Goal: Find specific page/section: Find specific page/section

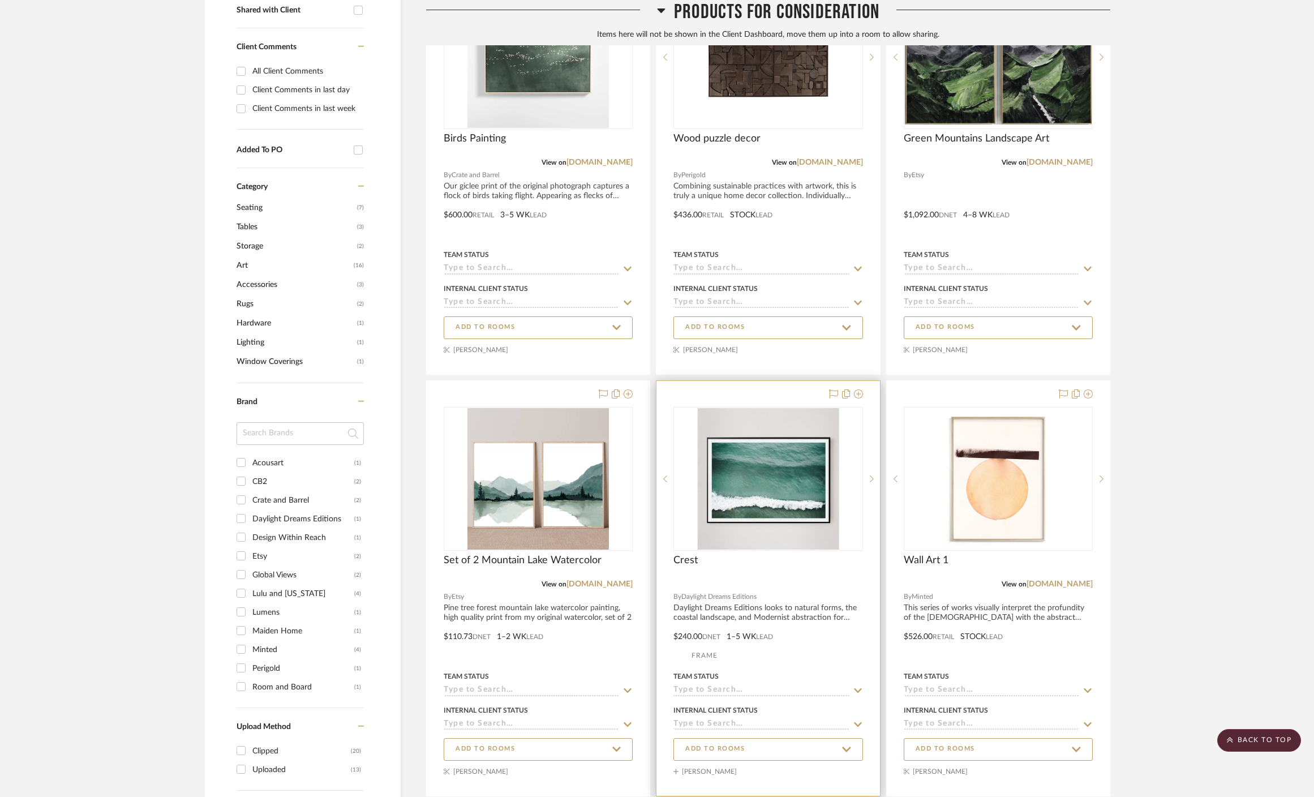
scroll to position [929, 0]
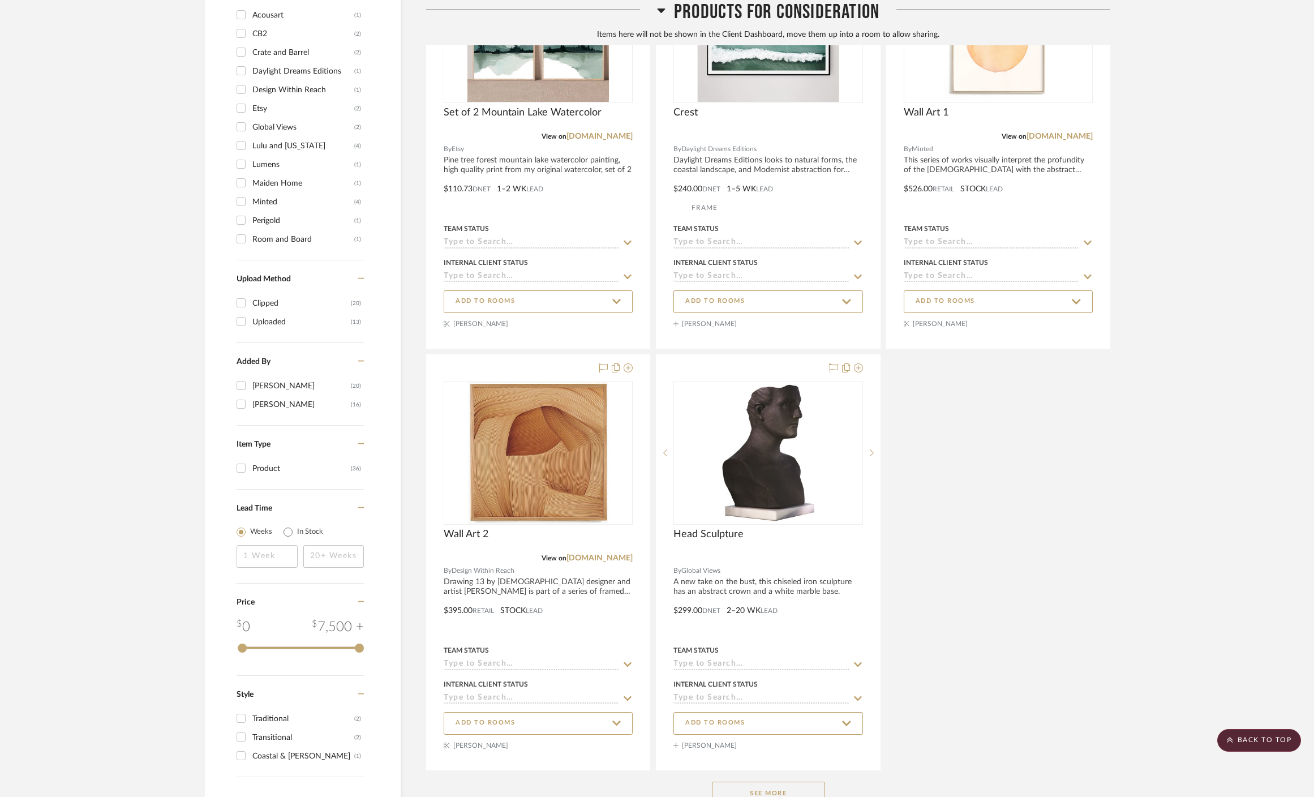
click at [766, 770] on div "See More" at bounding box center [768, 792] width 684 height 45
click at [773, 782] on button "See More" at bounding box center [768, 793] width 113 height 23
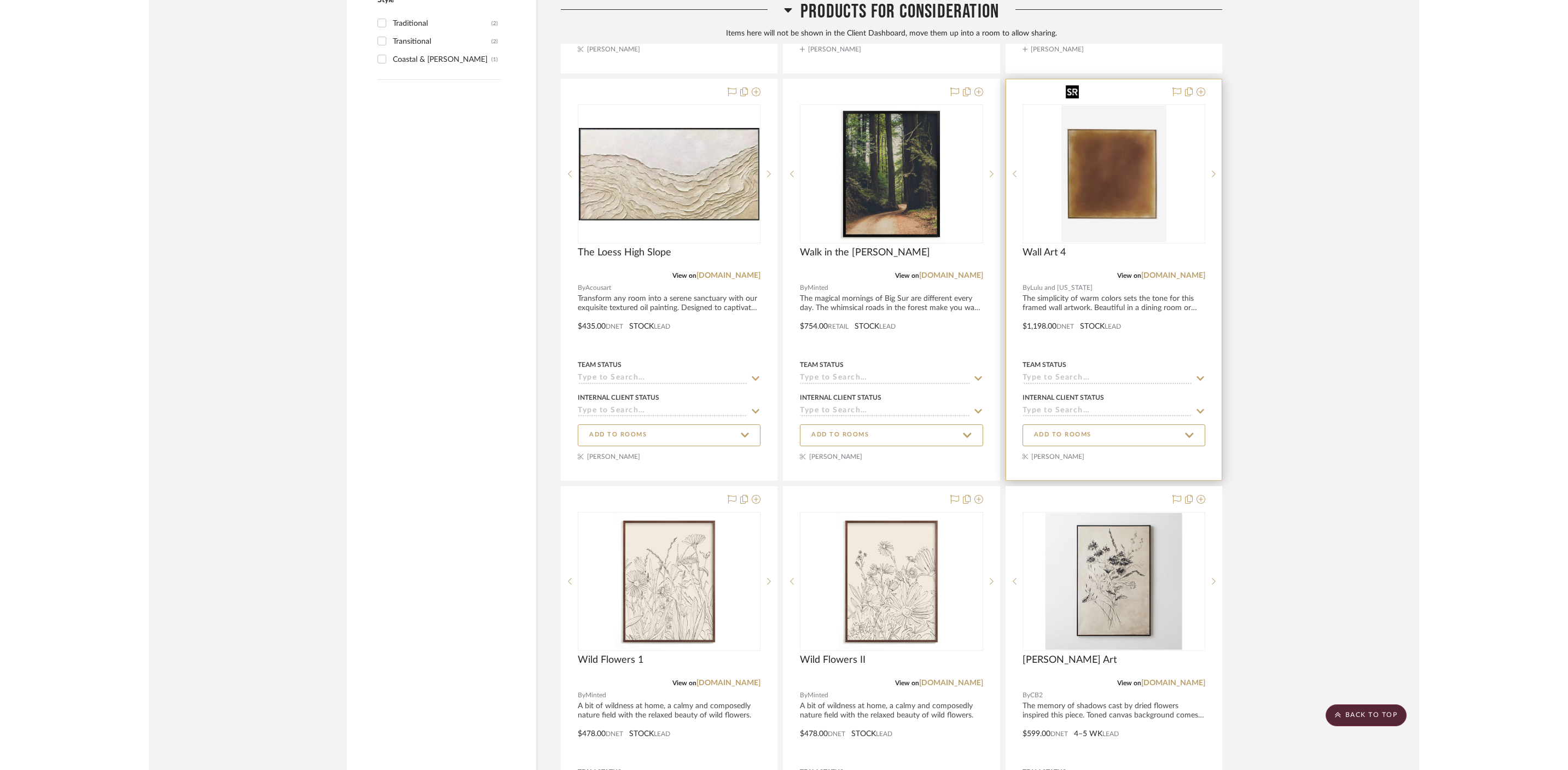
scroll to position [1624, 0]
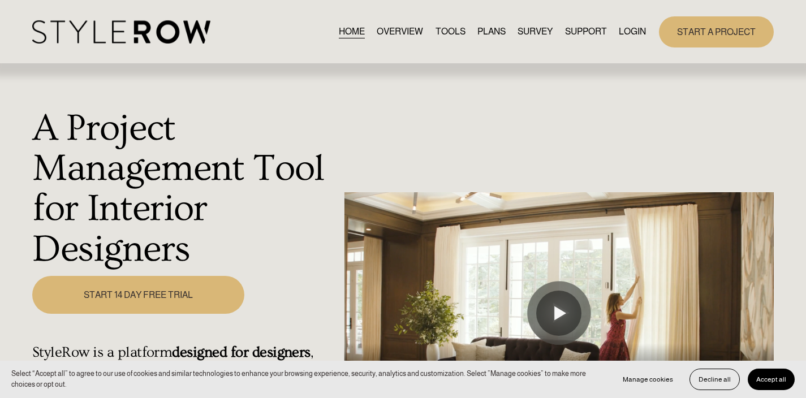
click at [638, 27] on link "LOGIN" at bounding box center [632, 31] width 27 height 15
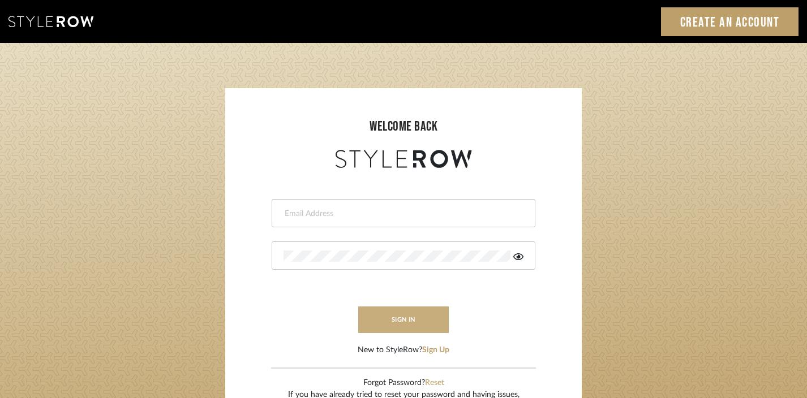
type input "[EMAIL_ADDRESS][DOMAIN_NAME]"
click at [398, 319] on button "sign in" at bounding box center [403, 320] width 91 height 27
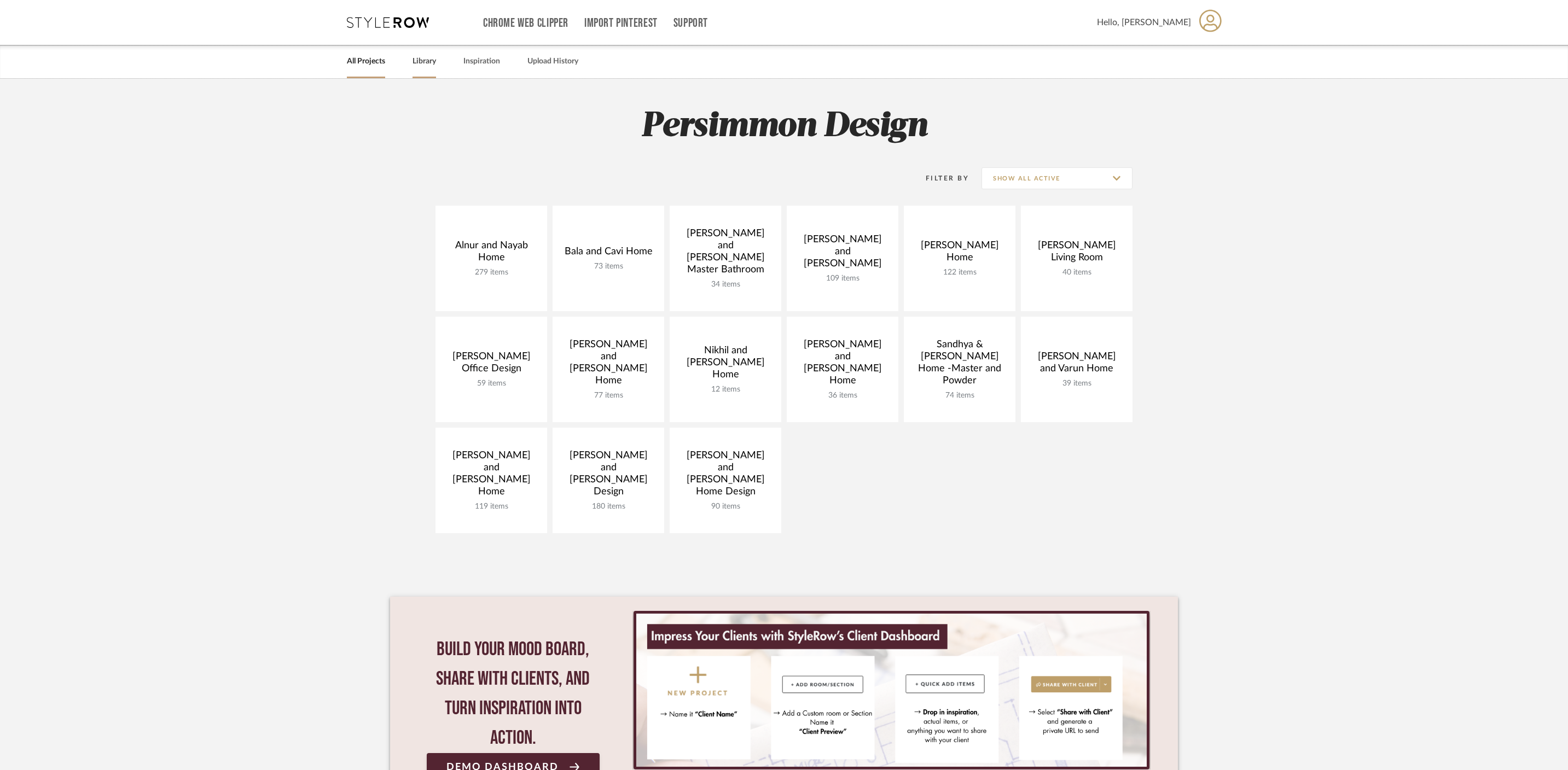
click at [431, 66] on link "Library" at bounding box center [424, 61] width 23 height 14
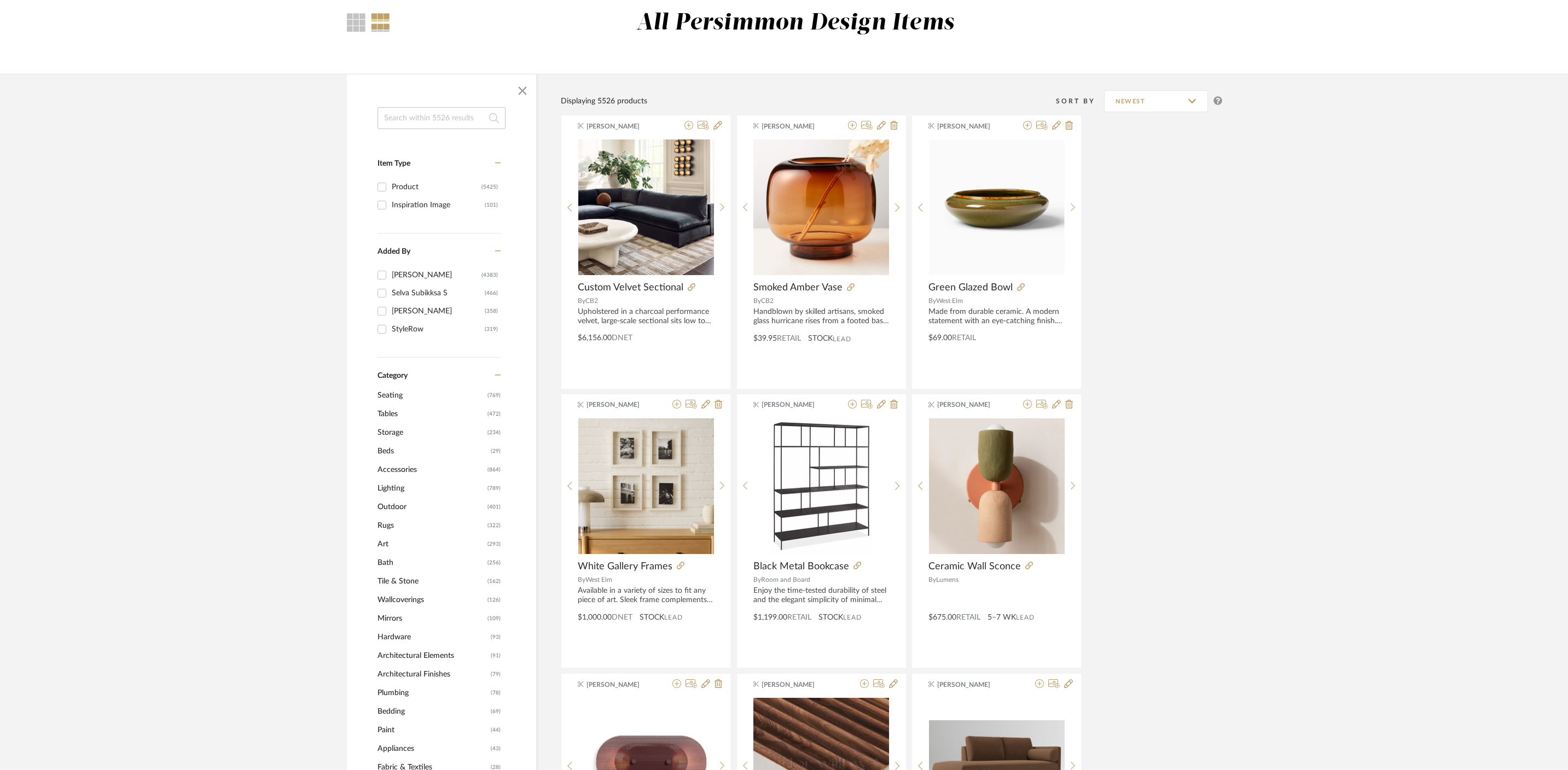
scroll to position [222, 0]
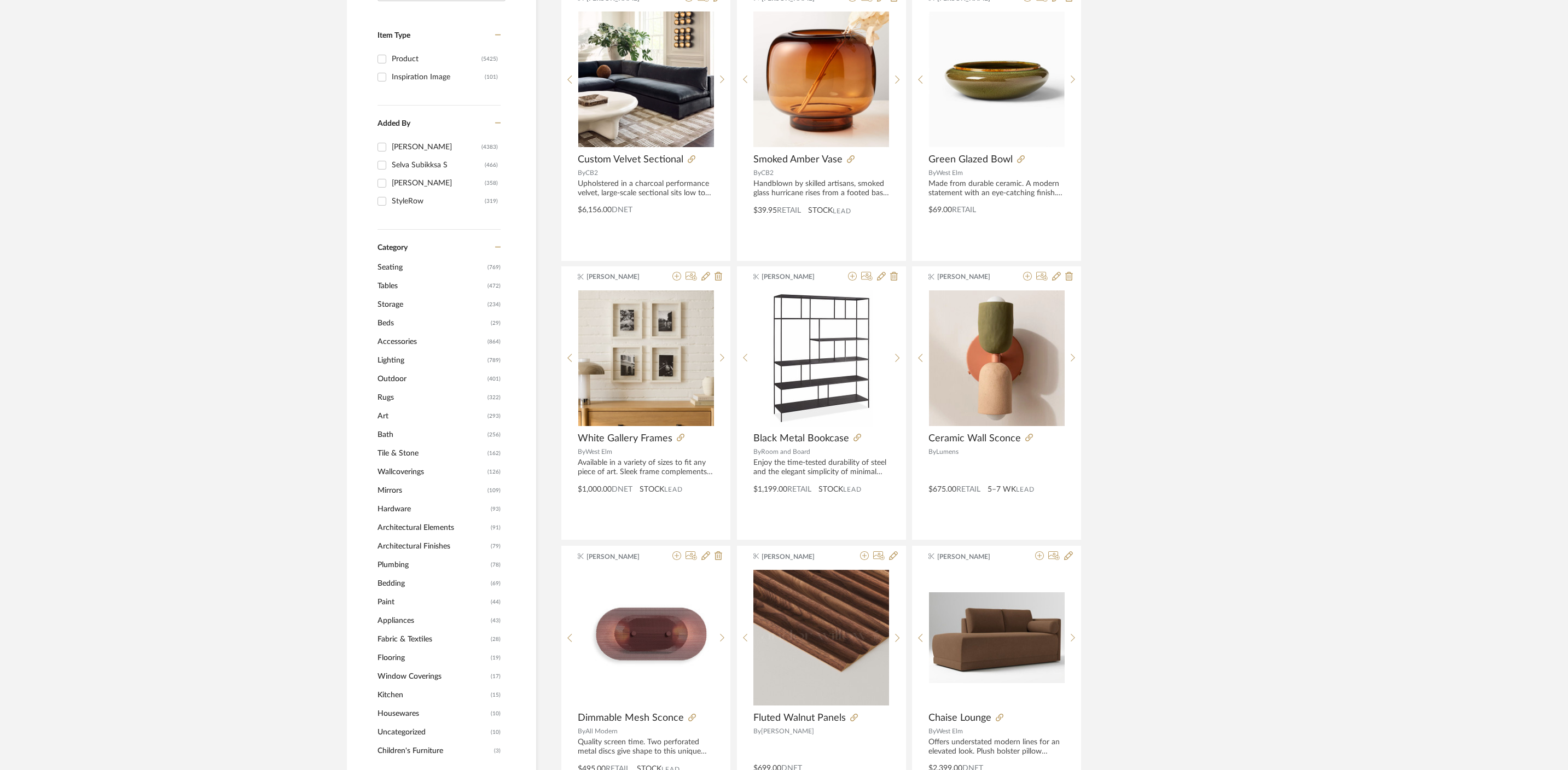
click at [395, 265] on span "Seating" at bounding box center [430, 267] width 107 height 18
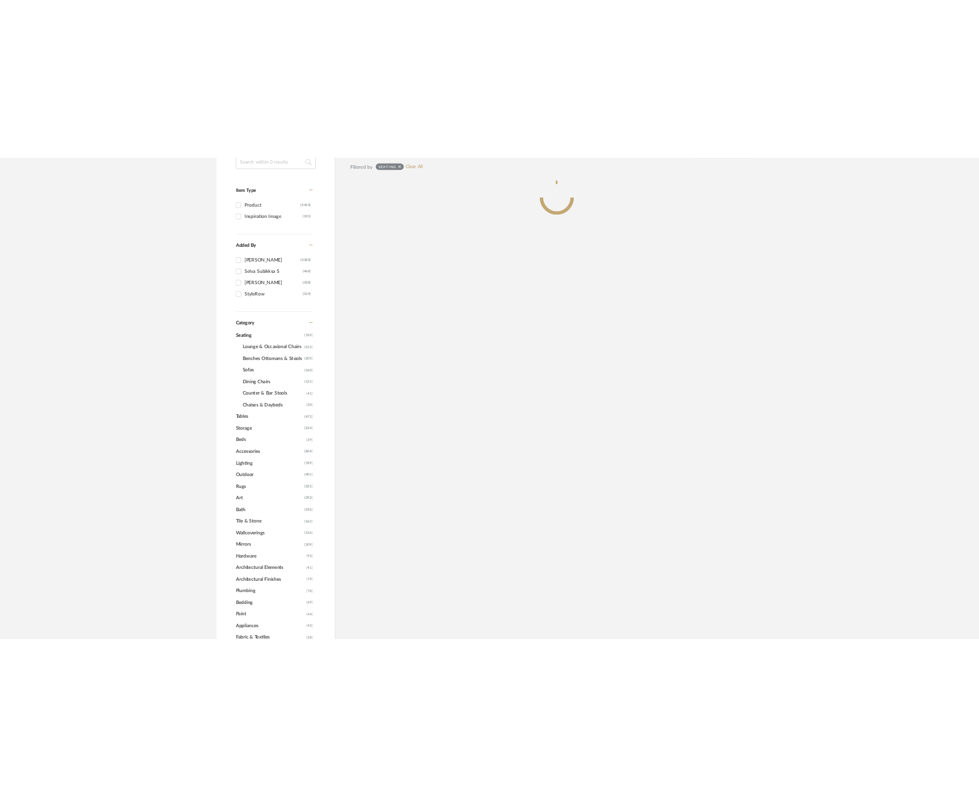
scroll to position [247, 0]
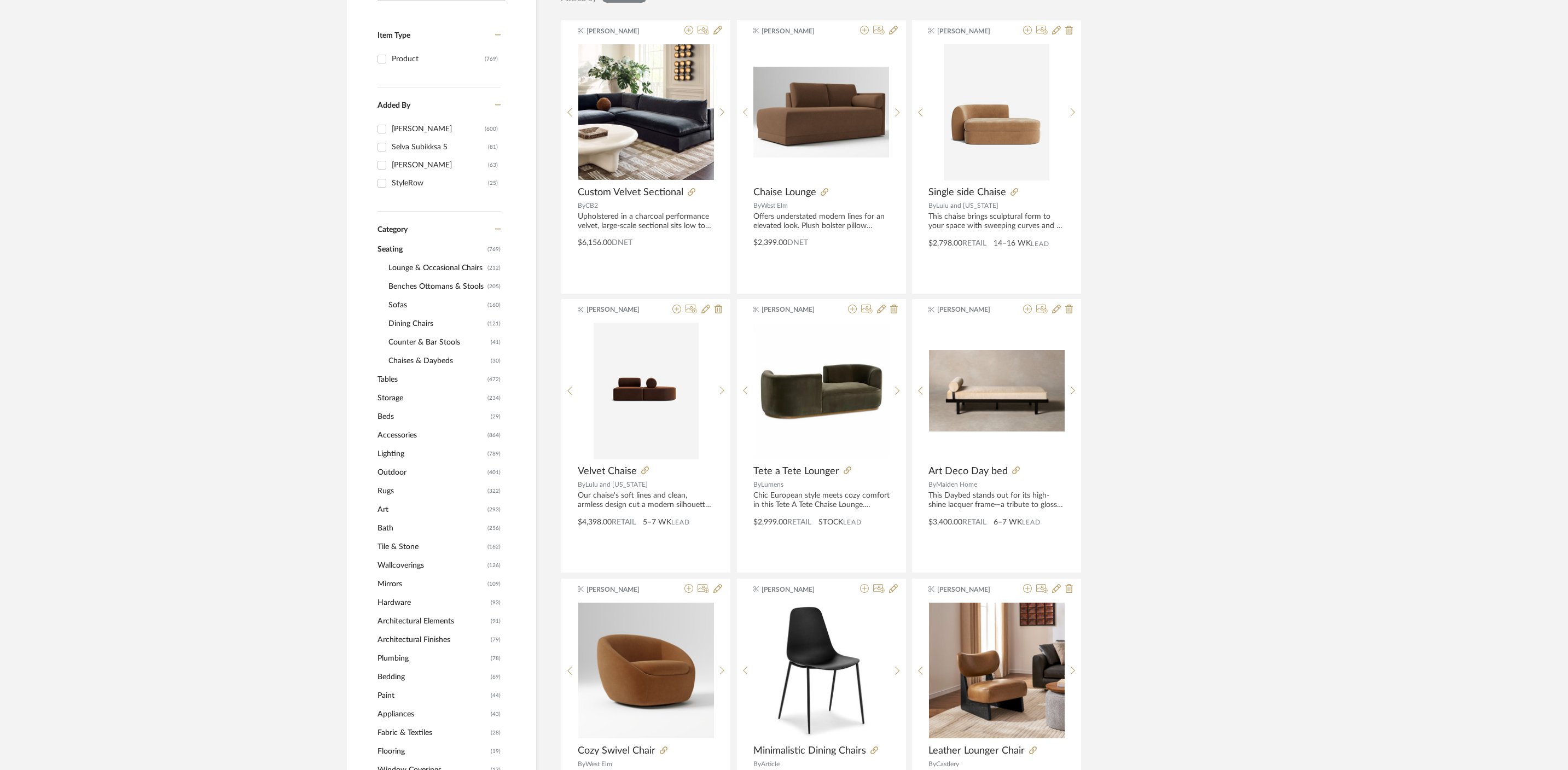
click at [445, 268] on span "Lounge & Occasional Chairs" at bounding box center [437, 268] width 97 height 18
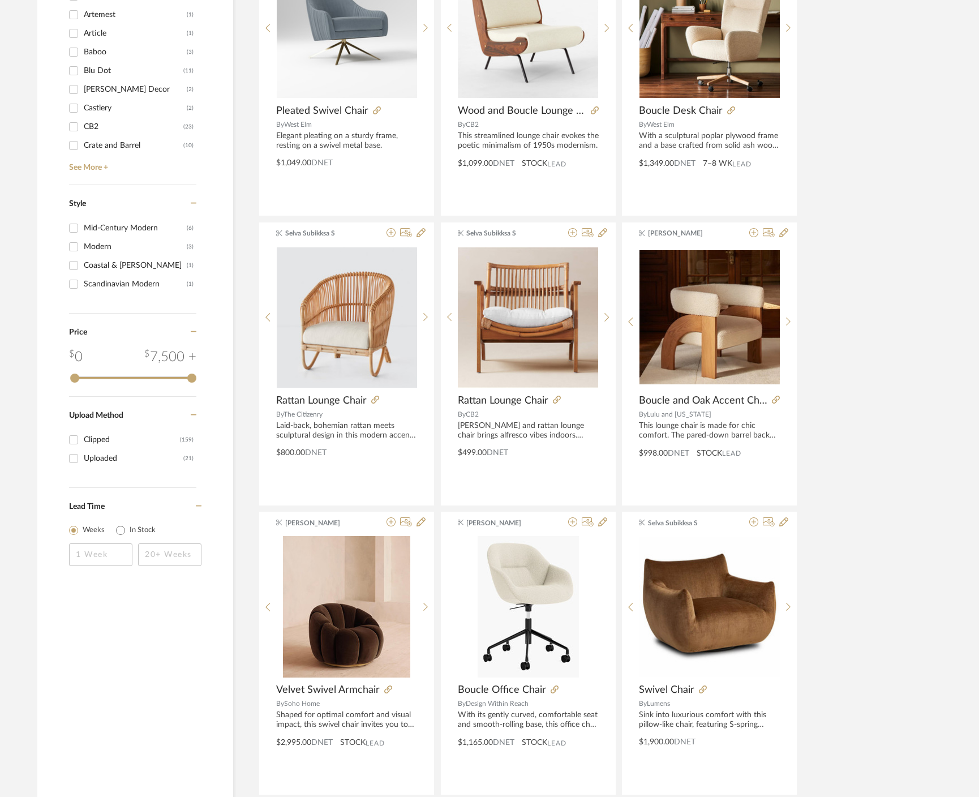
scroll to position [1508, 0]
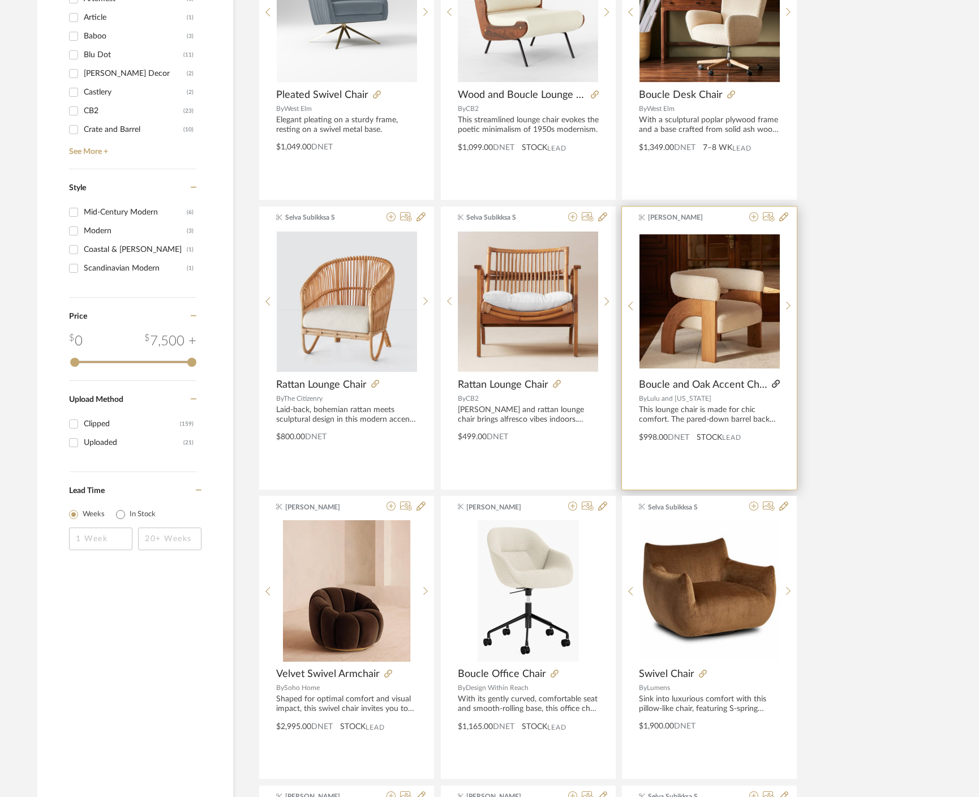
click at [778, 381] on fa-icon at bounding box center [776, 385] width 8 height 8
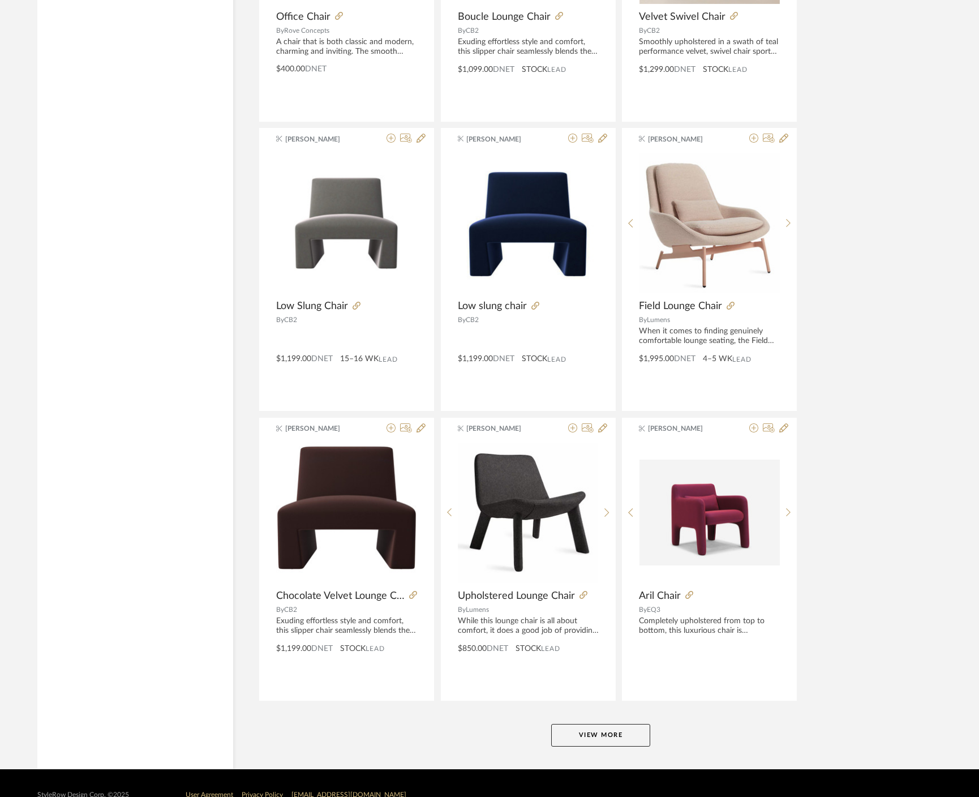
scroll to position [3058, 0]
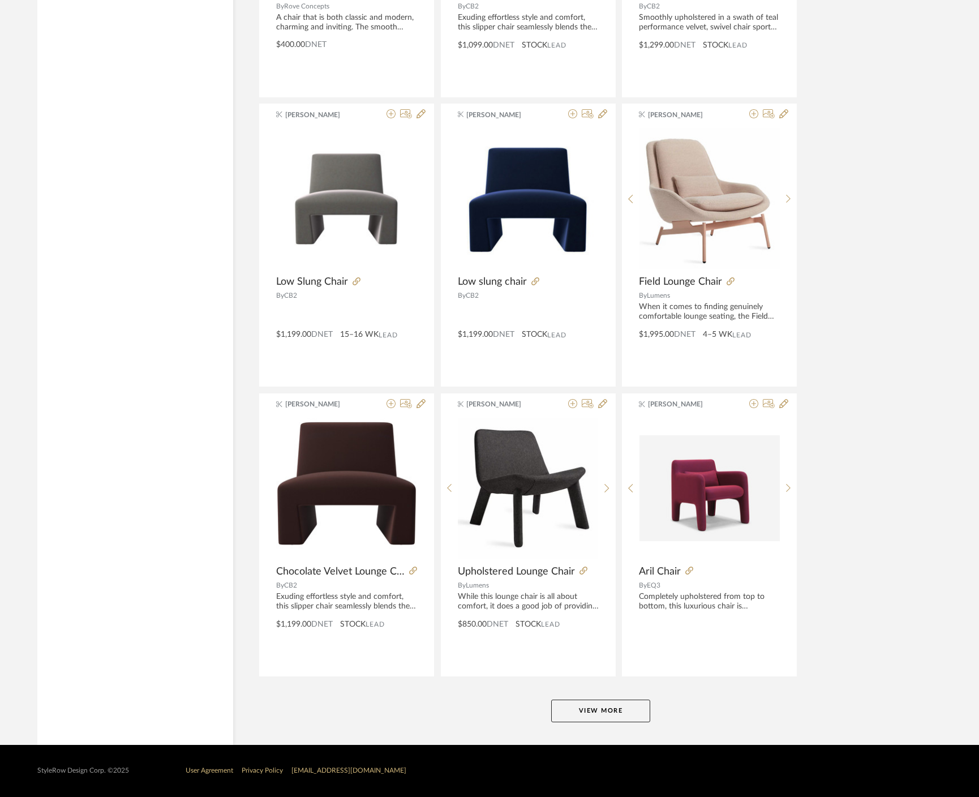
click at [602, 700] on button "View More" at bounding box center [600, 710] width 99 height 23
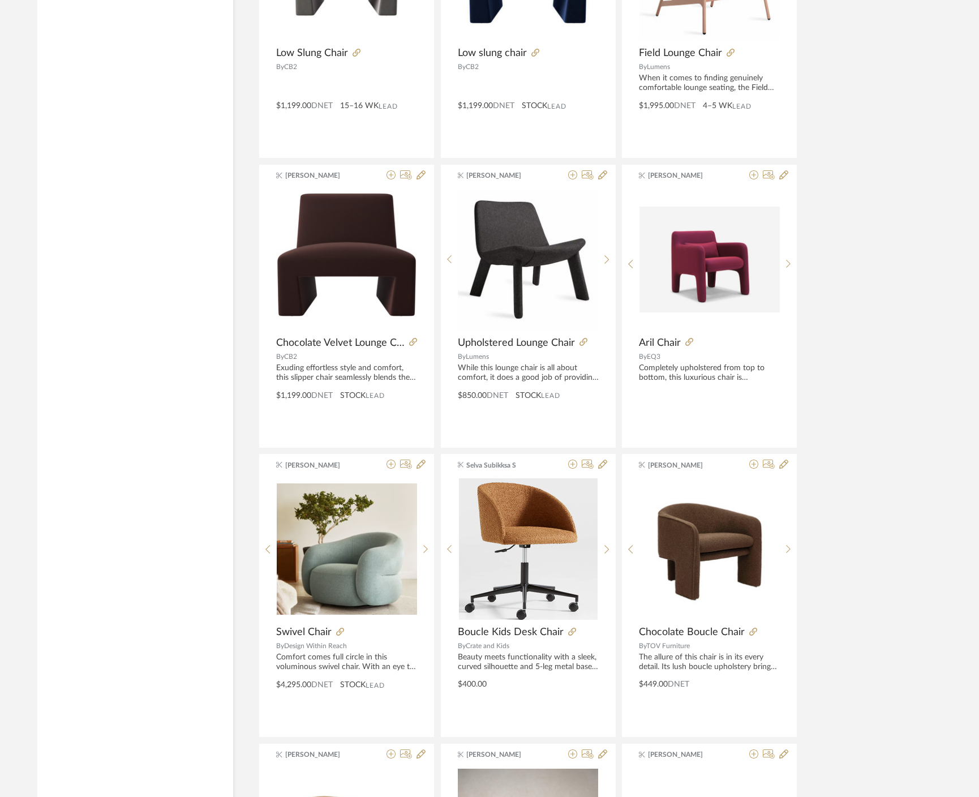
scroll to position [3297, 0]
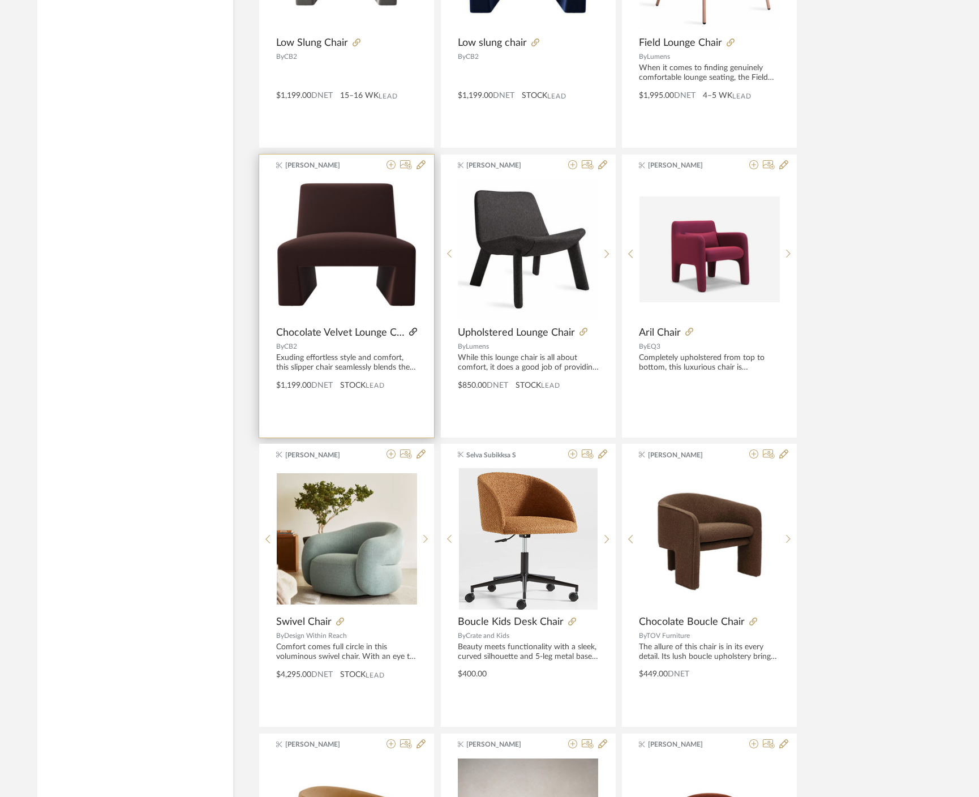
click at [411, 334] on icon at bounding box center [413, 332] width 8 height 8
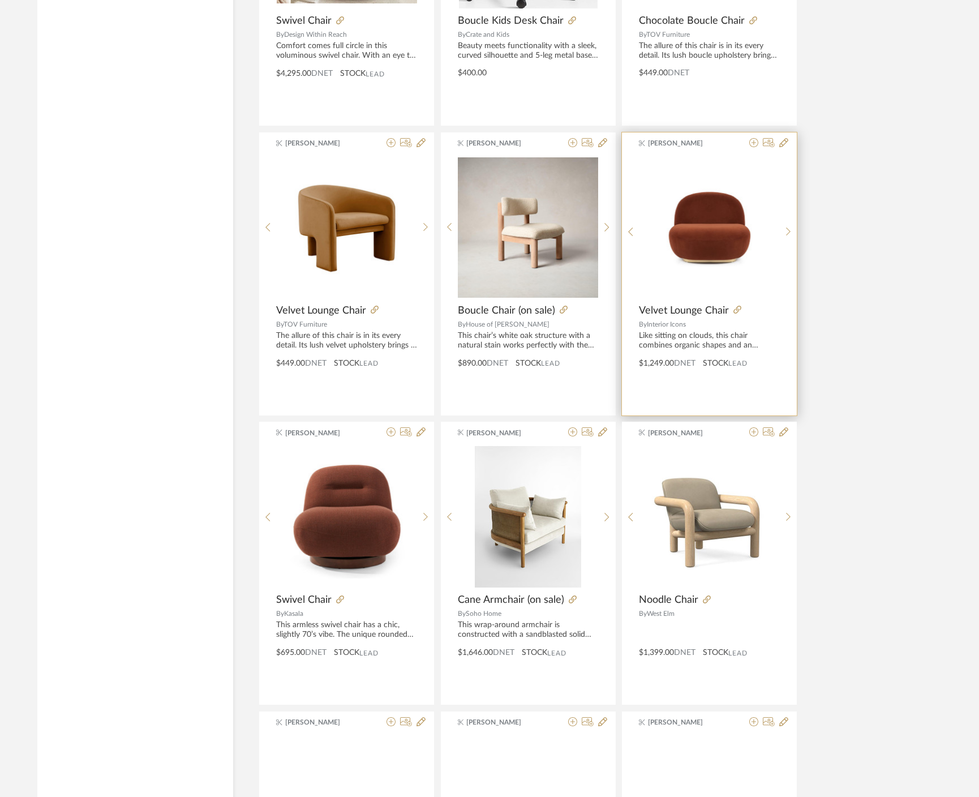
scroll to position [3954, 0]
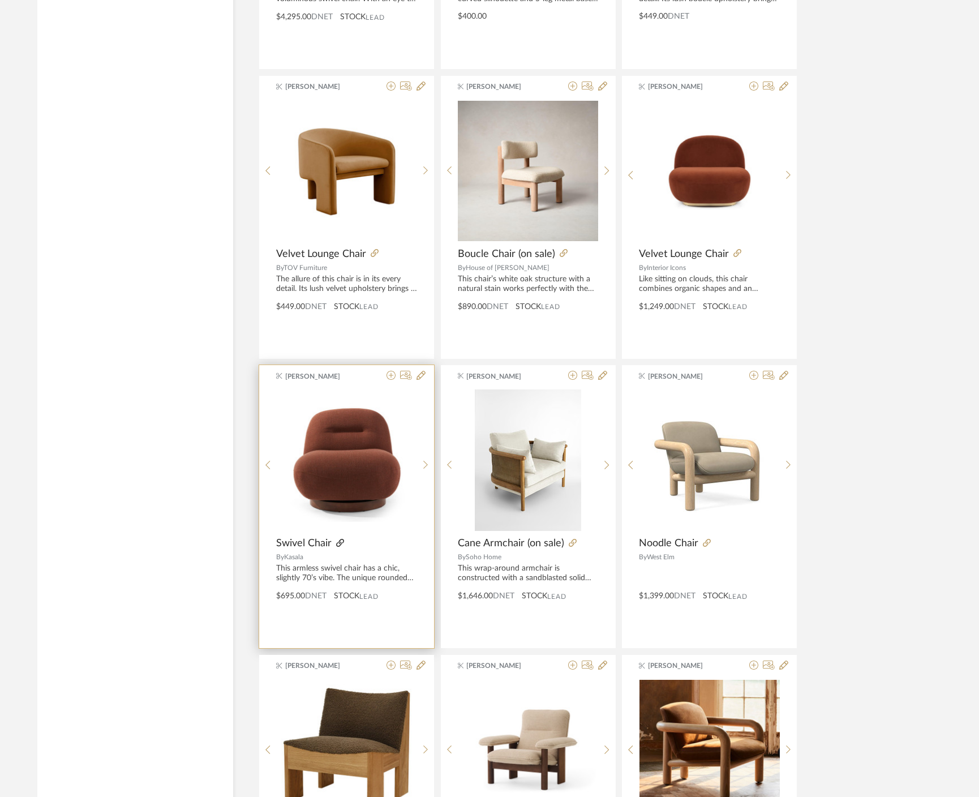
click at [337, 545] on icon at bounding box center [340, 543] width 8 height 8
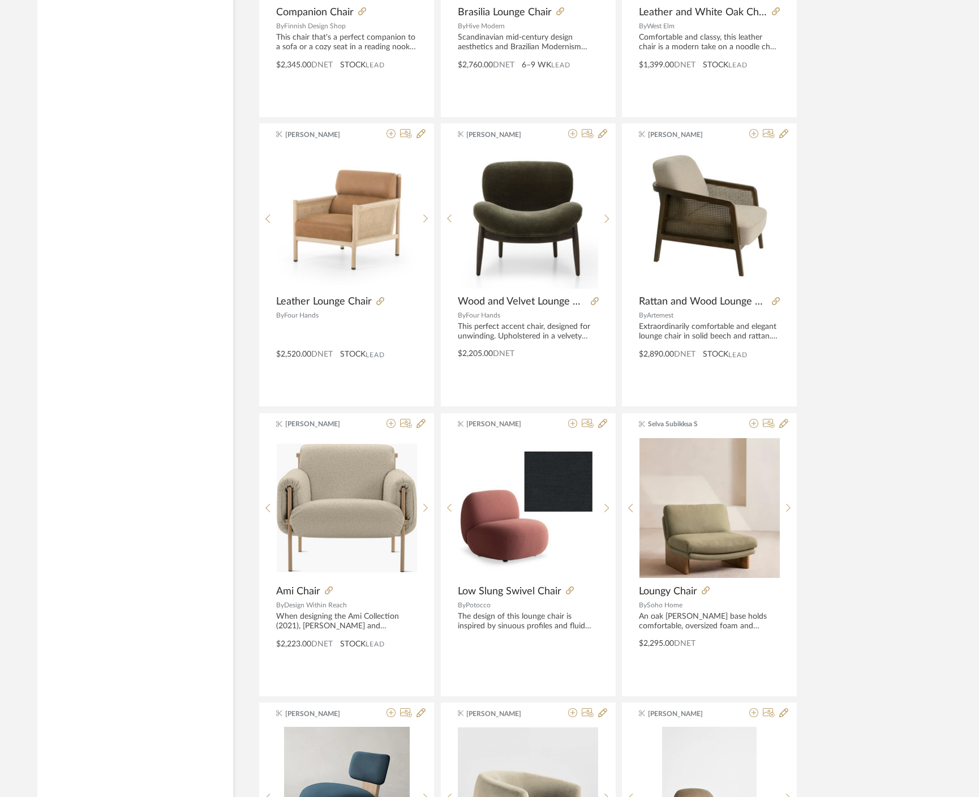
scroll to position [4859, 0]
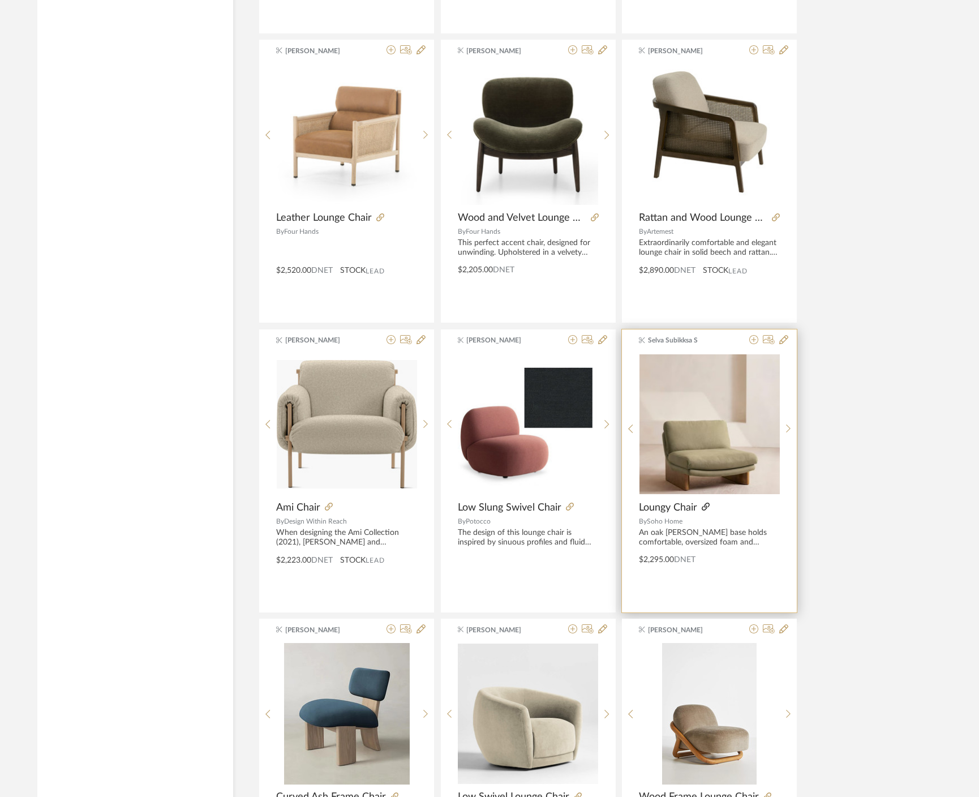
click at [706, 507] on icon at bounding box center [706, 507] width 8 height 8
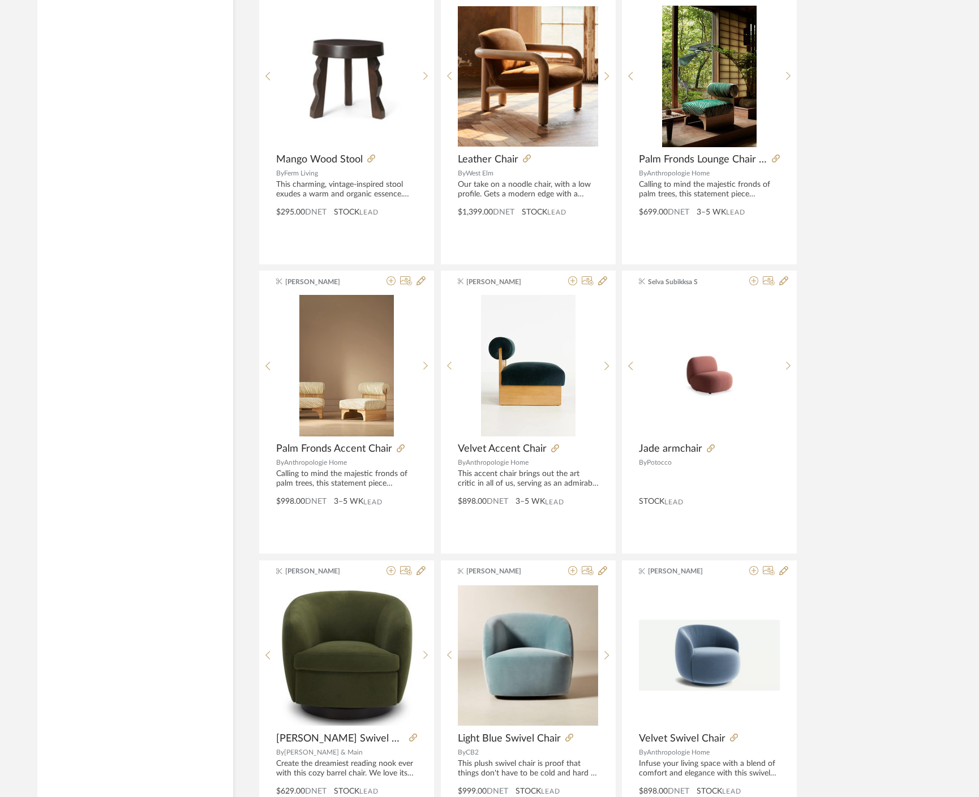
scroll to position [5787, 0]
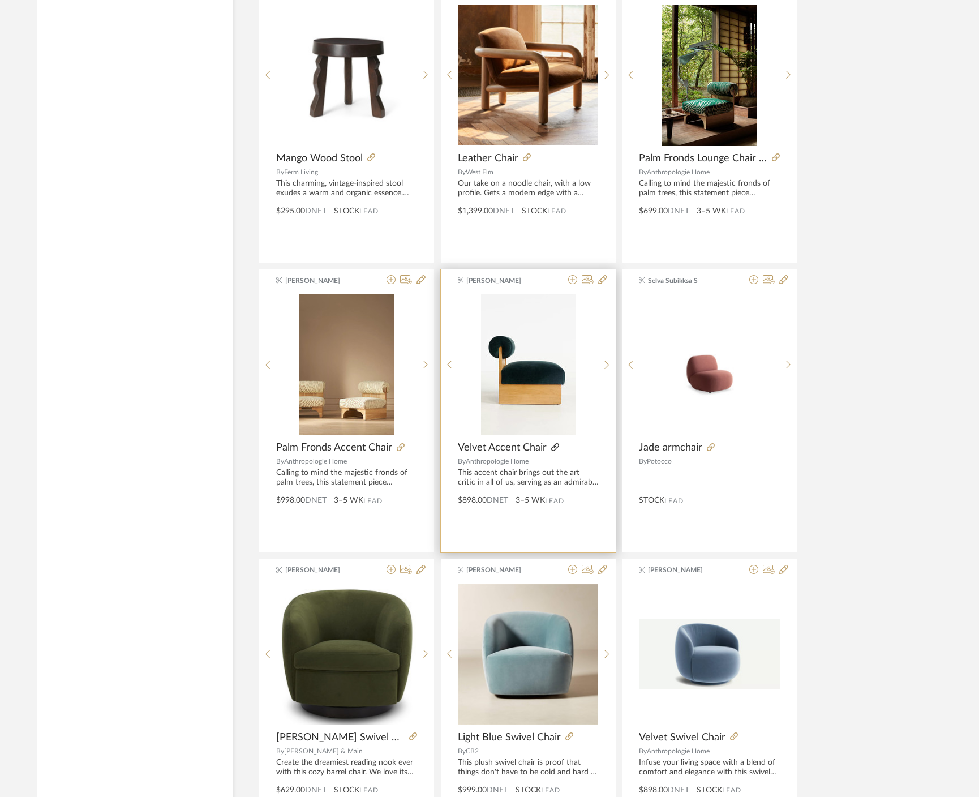
click at [553, 448] on icon at bounding box center [555, 447] width 8 height 8
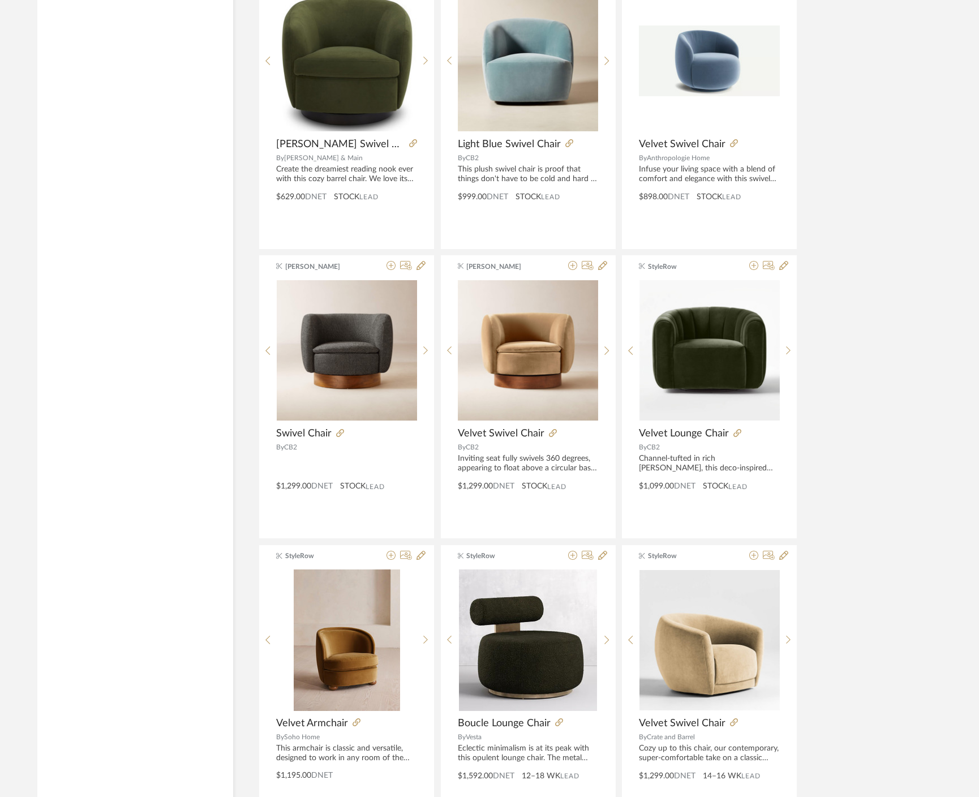
scroll to position [6531, 0]
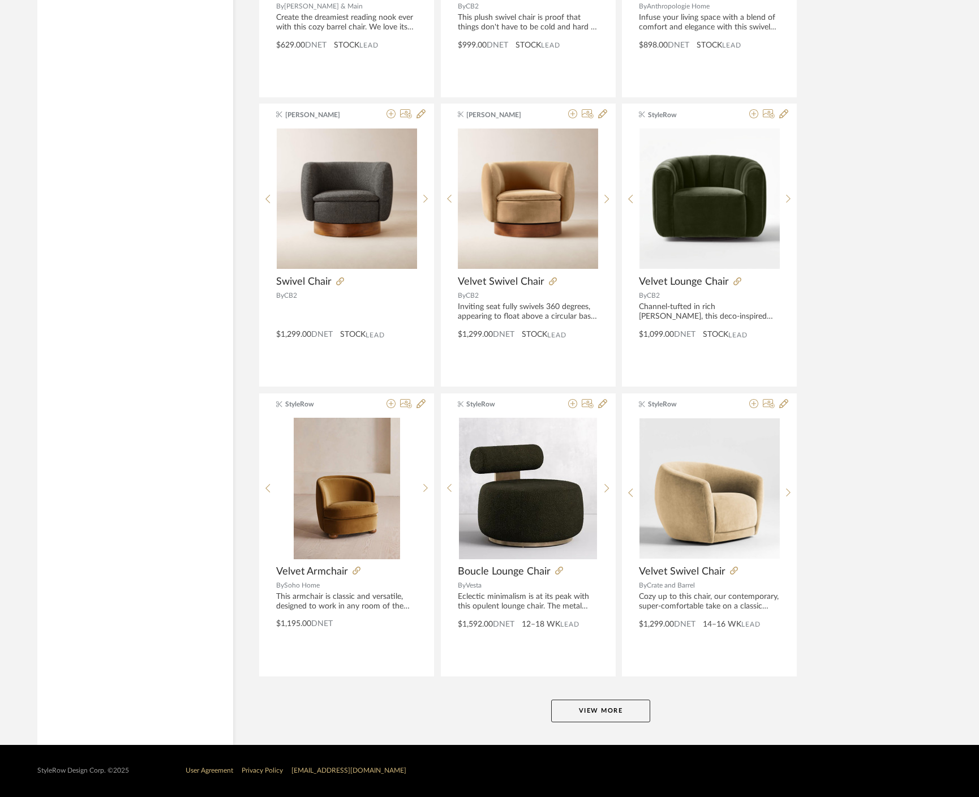
click at [593, 703] on button "View More" at bounding box center [600, 710] width 99 height 23
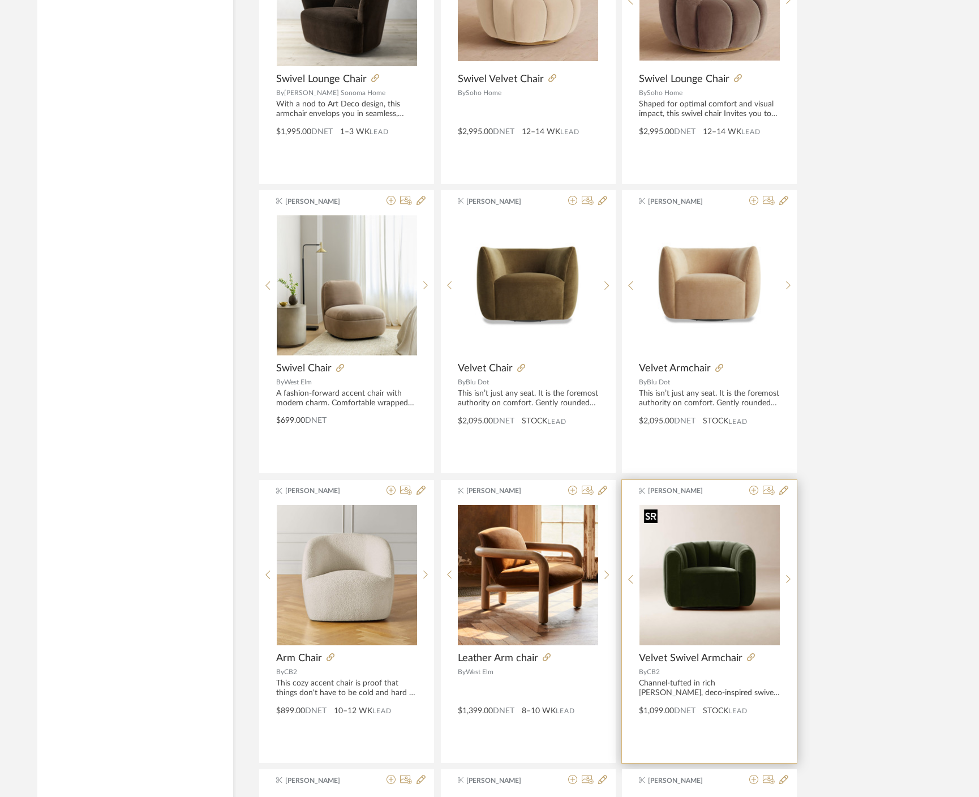
scroll to position [8183, 0]
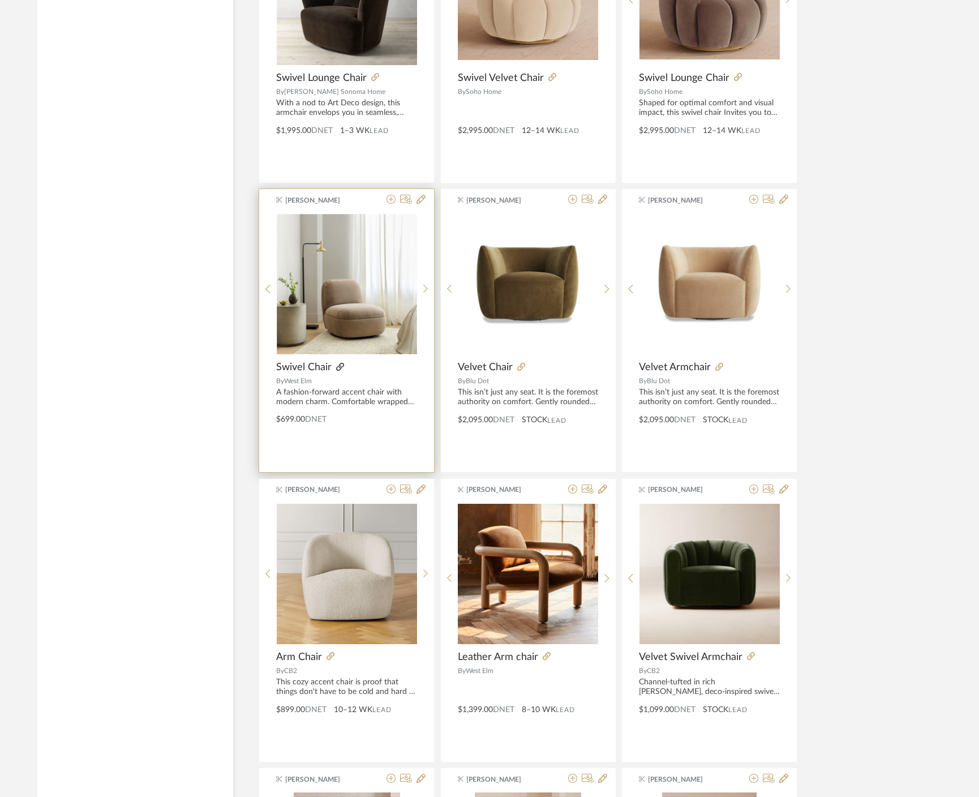
click at [340, 370] on fa-icon at bounding box center [340, 367] width 8 height 8
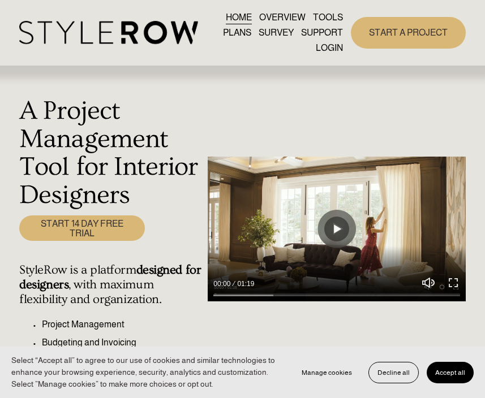
click at [325, 50] on link "LOGIN" at bounding box center [329, 48] width 27 height 15
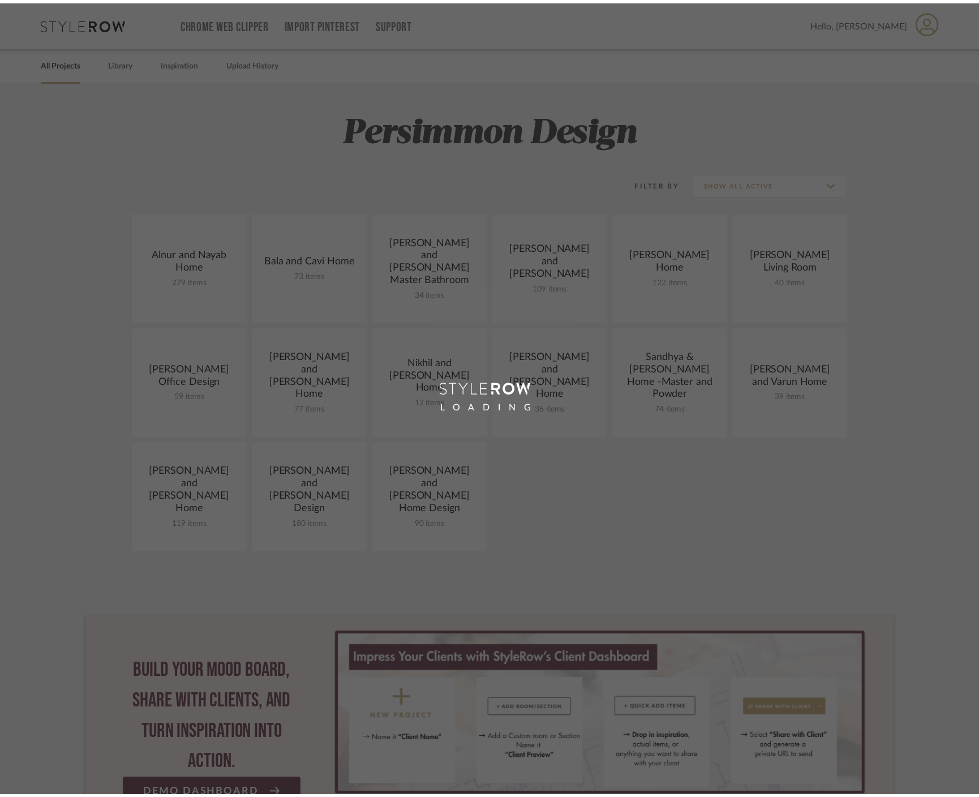
scroll to position [17, 0]
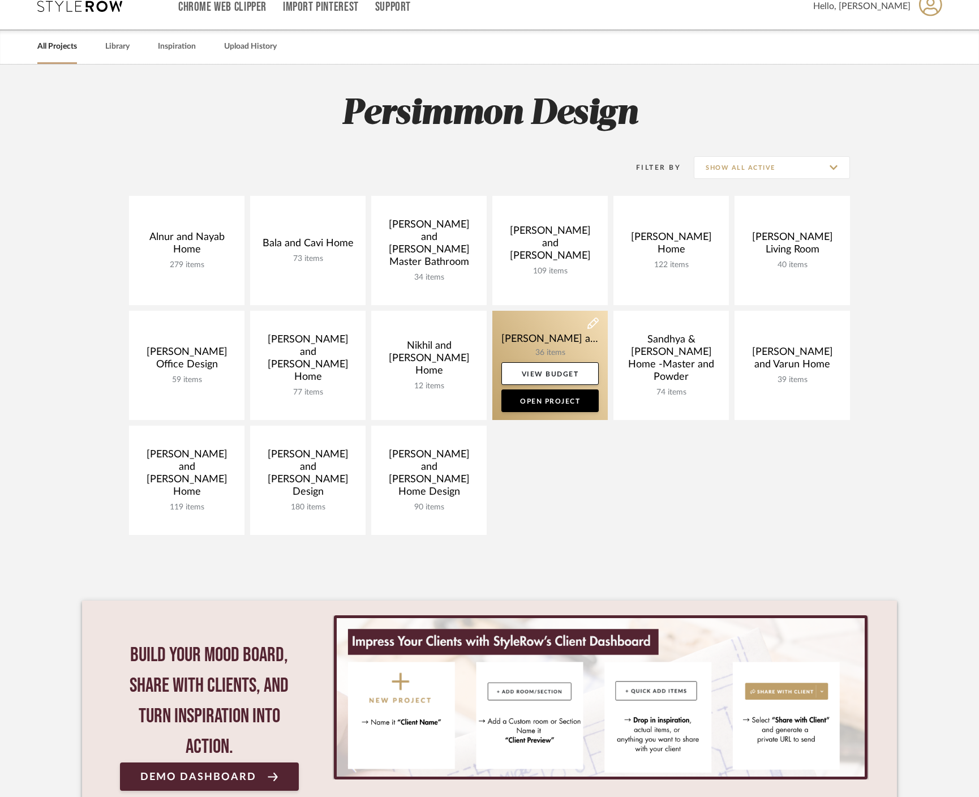
click at [549, 344] on link at bounding box center [549, 365] width 115 height 109
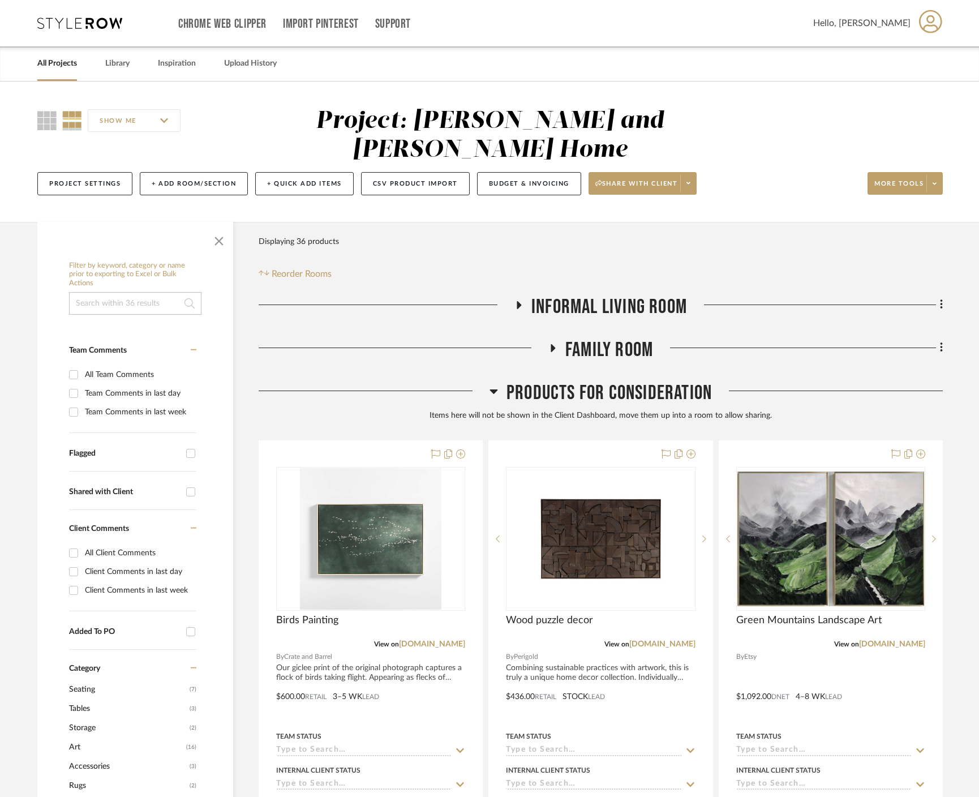
click at [490, 384] on icon at bounding box center [494, 391] width 8 height 14
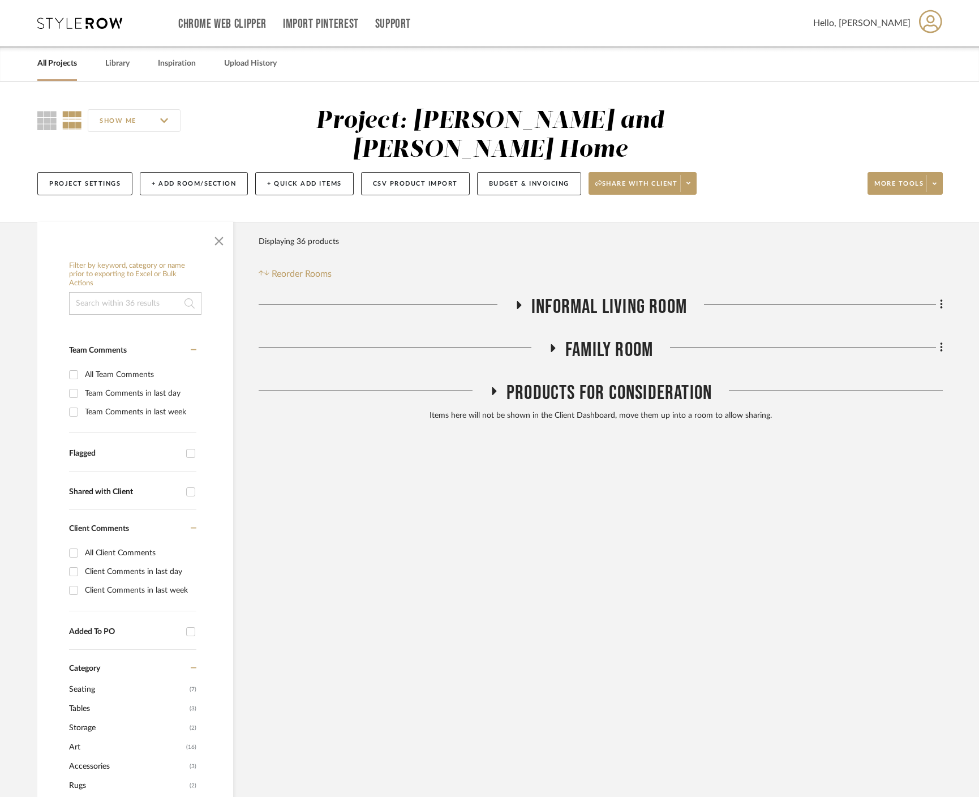
click at [554, 344] on icon at bounding box center [553, 348] width 14 height 8
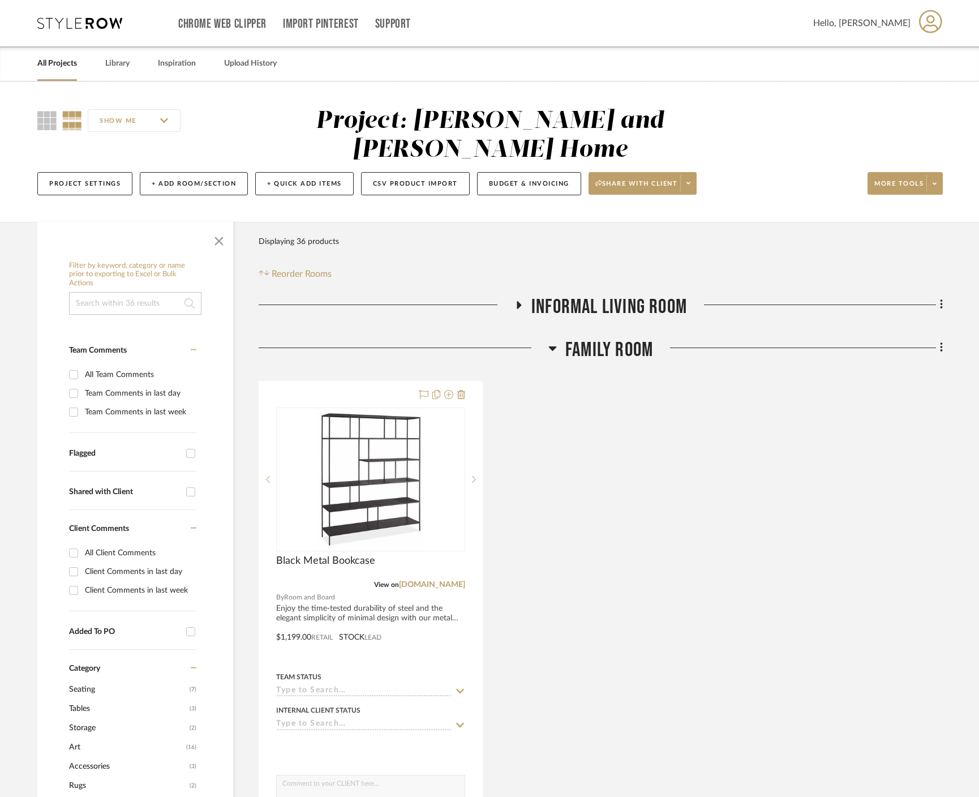
click at [554, 341] on icon at bounding box center [552, 348] width 8 height 14
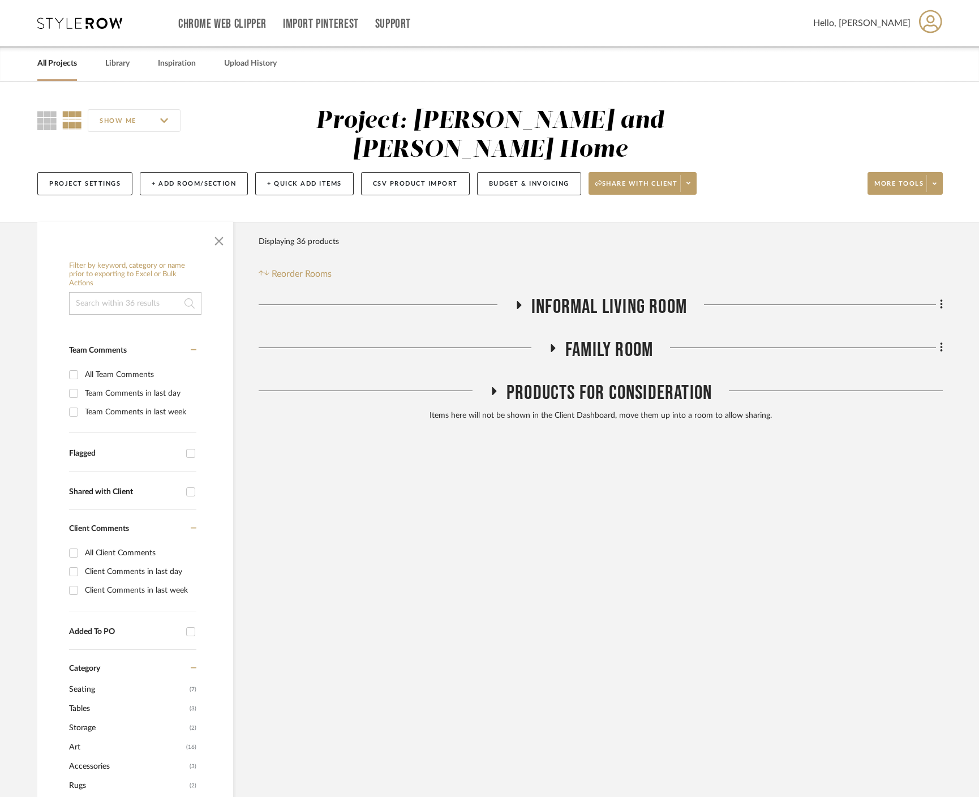
click at [522, 295] on h3 "Informal Living Room" at bounding box center [600, 307] width 173 height 24
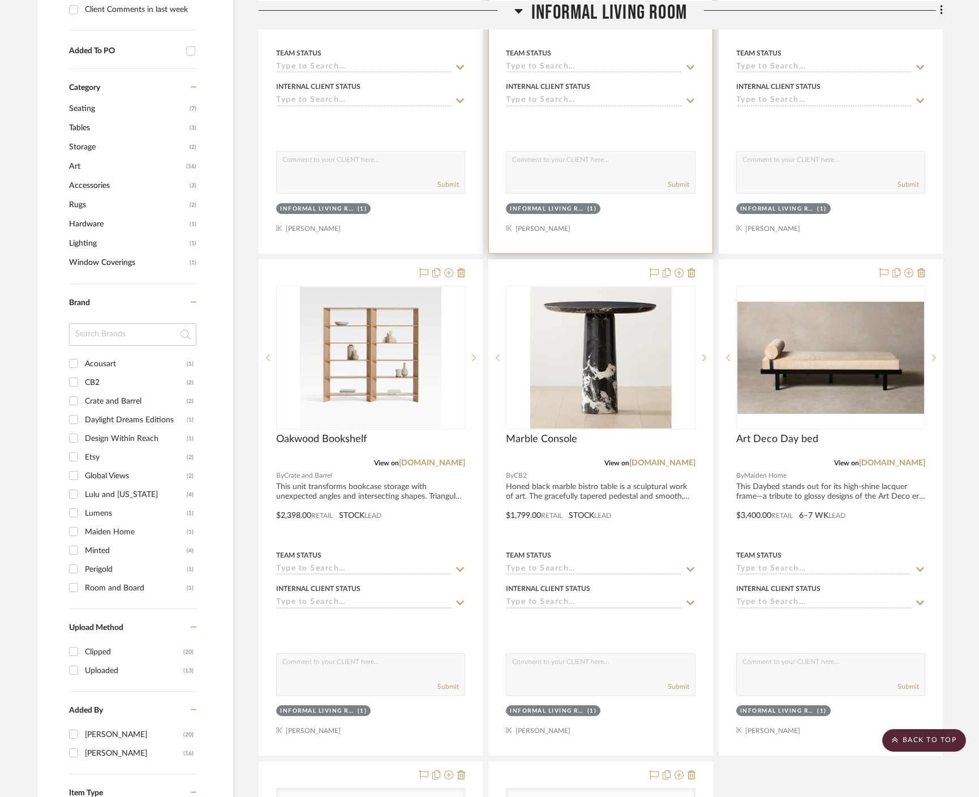
scroll to position [566, 0]
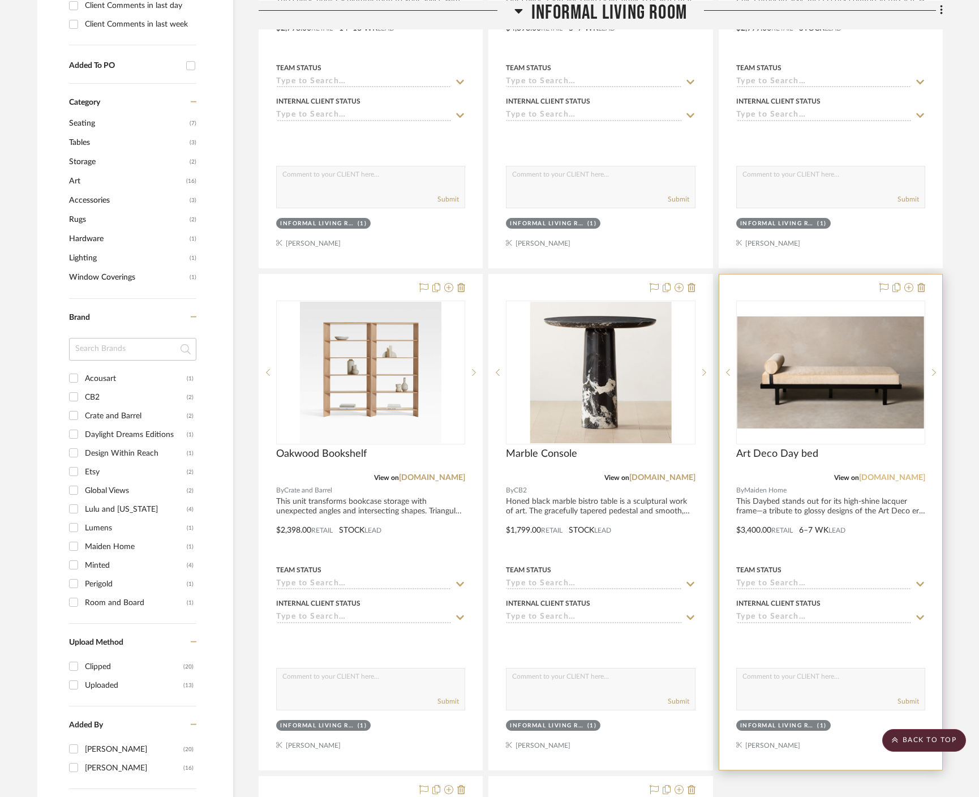
click at [896, 474] on link "[DOMAIN_NAME]" at bounding box center [892, 478] width 66 height 8
